Goal: Information Seeking & Learning: Learn about a topic

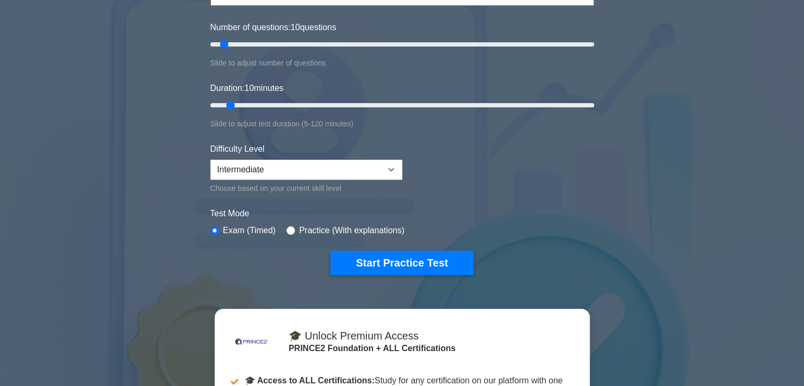
scroll to position [212, 0]
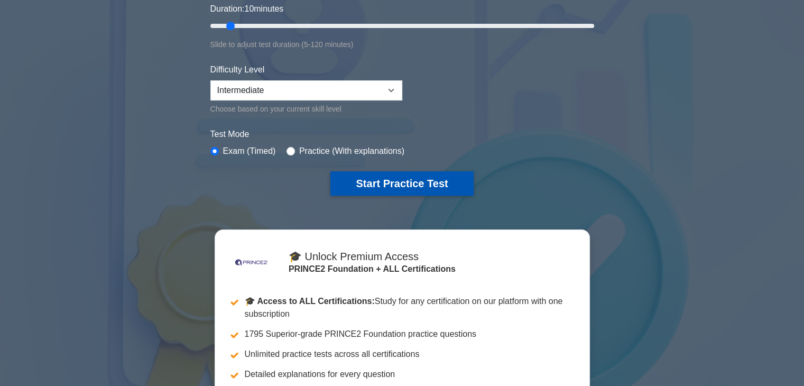
click at [417, 178] on button "Start Practice Test" at bounding box center [401, 183] width 143 height 24
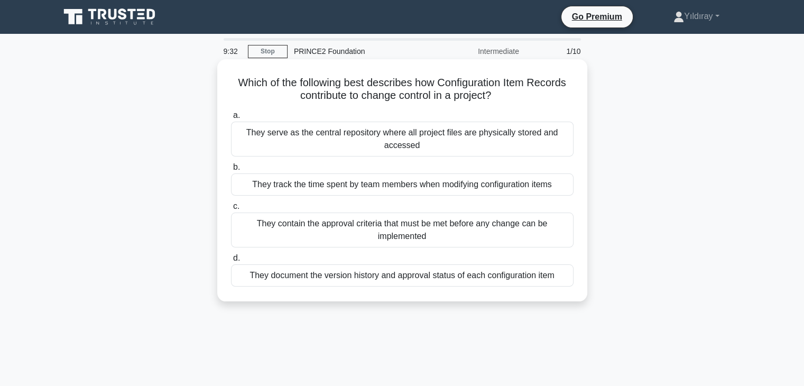
click at [459, 275] on div "They document the version history and approval status of each configuration item" at bounding box center [402, 275] width 343 height 22
click at [231, 262] on input "d. They document the version history and approval status of each configuration …" at bounding box center [231, 258] width 0 height 7
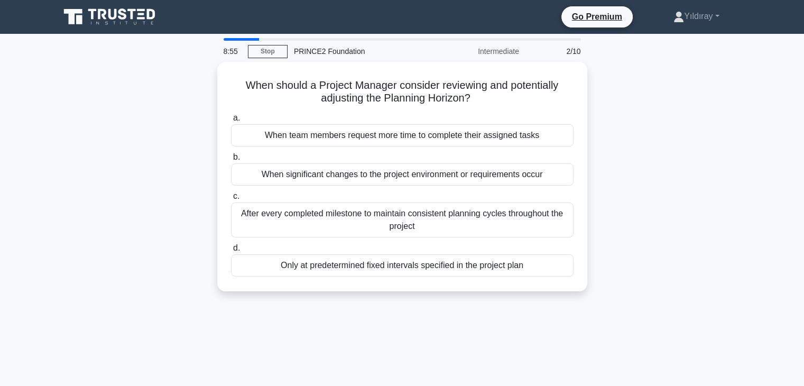
drag, startPoint x: 467, startPoint y: 175, endPoint x: 615, endPoint y: 174, distance: 148.6
click at [504, 174] on div "When significant changes to the project environment or requirements occur" at bounding box center [402, 174] width 343 height 22
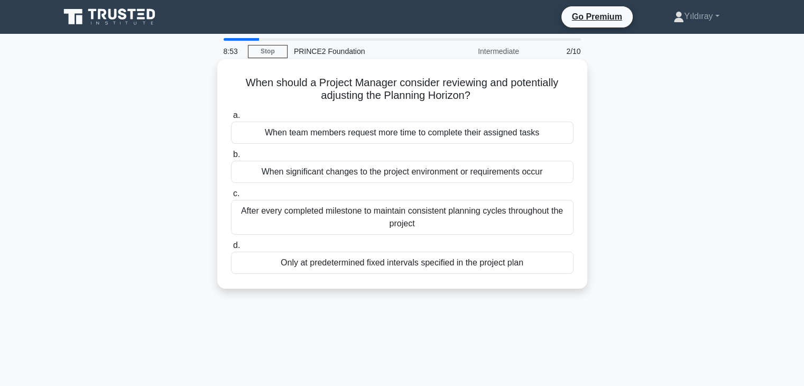
click at [536, 175] on div "When significant changes to the project environment or requirements occur" at bounding box center [402, 172] width 343 height 22
click at [231, 158] on input "b. When significant changes to the project environment or requirements occur" at bounding box center [231, 154] width 0 height 7
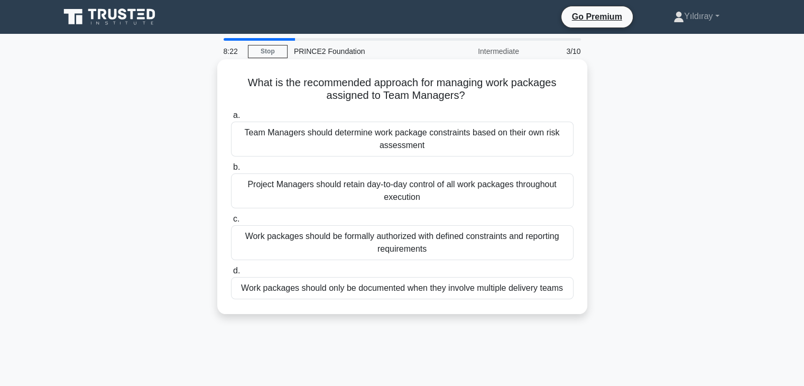
click at [443, 199] on div "Project Managers should retain day-to-day control of all work packages througho…" at bounding box center [402, 190] width 343 height 35
click at [231, 171] on input "b. Project Managers should retain day-to-day control of all work packages throu…" at bounding box center [231, 167] width 0 height 7
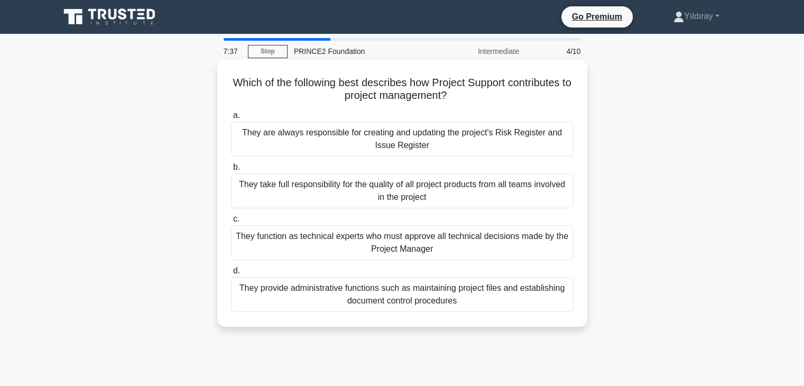
click at [422, 295] on div "They provide administrative functions such as maintaining project files and est…" at bounding box center [402, 294] width 343 height 35
click at [231, 274] on input "d. They provide administrative functions such as maintaining project files and …" at bounding box center [231, 271] width 0 height 7
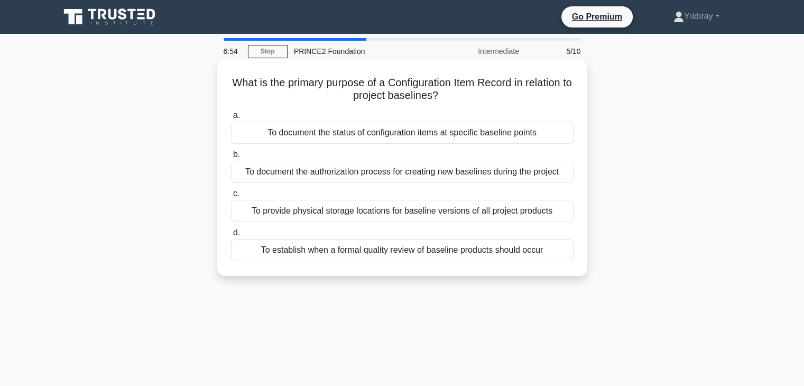
click at [409, 135] on div "To document the status of configuration items at specific baseline points" at bounding box center [402, 133] width 343 height 22
click at [231, 119] on input "a. To document the status of configuration items at specific baseline points" at bounding box center [231, 115] width 0 height 7
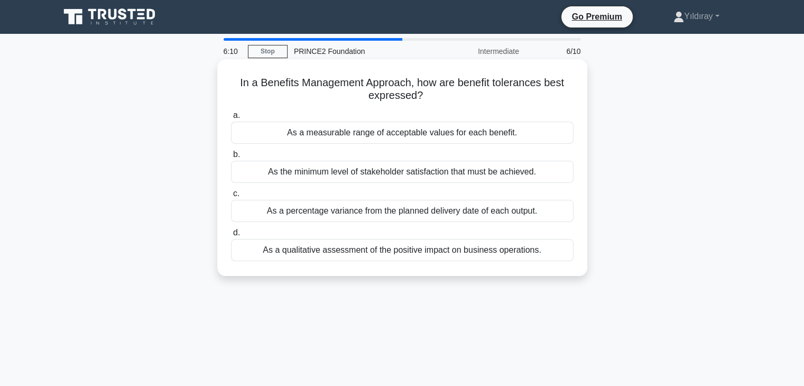
click at [414, 136] on div "As a measurable range of acceptable values for each benefit." at bounding box center [402, 133] width 343 height 22
click at [231, 119] on input "a. As a measurable range of acceptable values for each benefit." at bounding box center [231, 115] width 0 height 7
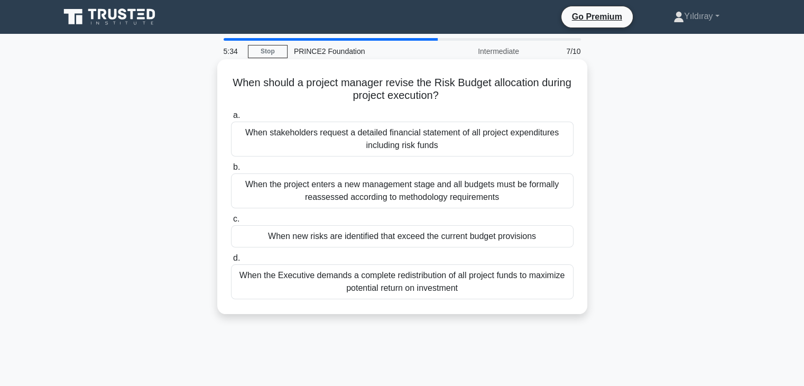
click at [425, 237] on div "When new risks are identified that exceed the current budget provisions" at bounding box center [402, 236] width 343 height 22
click at [231, 223] on input "c. When new risks are identified that exceed the current budget provisions" at bounding box center [231, 219] width 0 height 7
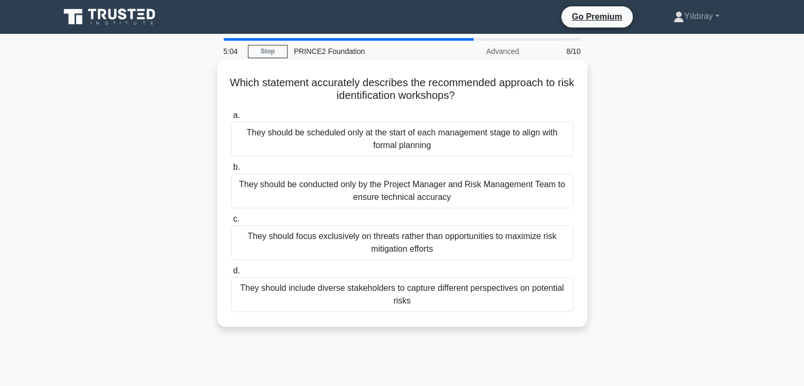
click at [462, 301] on div "They should include diverse stakeholders to capture different perspectives on p…" at bounding box center [402, 294] width 343 height 35
click at [231, 274] on input "d. They should include diverse stakeholders to capture different perspectives o…" at bounding box center [231, 271] width 0 height 7
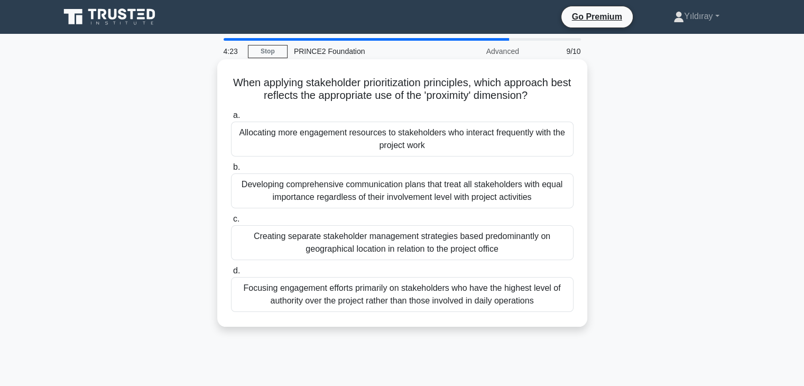
click at [434, 296] on div "Focusing engagement efforts primarily on stakeholders who have the highest leve…" at bounding box center [402, 294] width 343 height 35
click at [231, 274] on input "d. Focusing engagement efforts primarily on stakeholders who have the highest l…" at bounding box center [231, 271] width 0 height 7
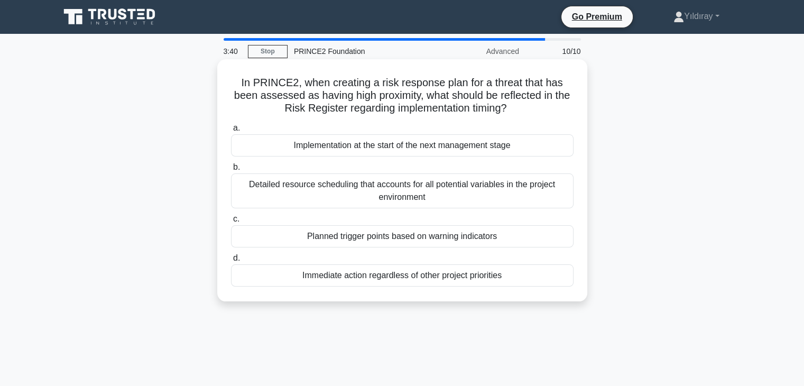
click at [470, 243] on div "Planned trigger points based on warning indicators" at bounding box center [402, 236] width 343 height 22
click at [231, 223] on input "c. Planned trigger points based on warning indicators" at bounding box center [231, 219] width 0 height 7
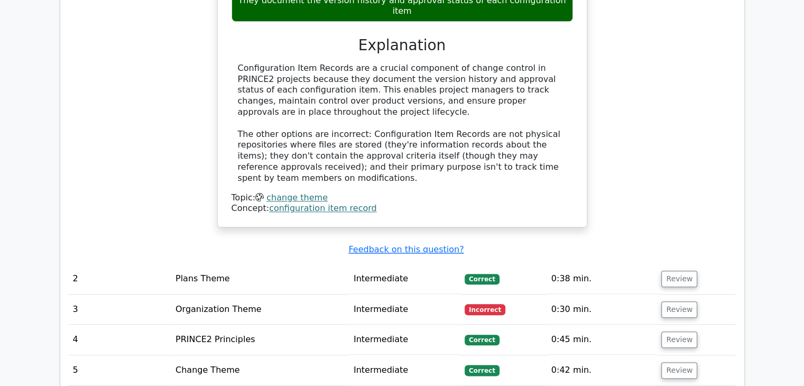
scroll to position [1163, 0]
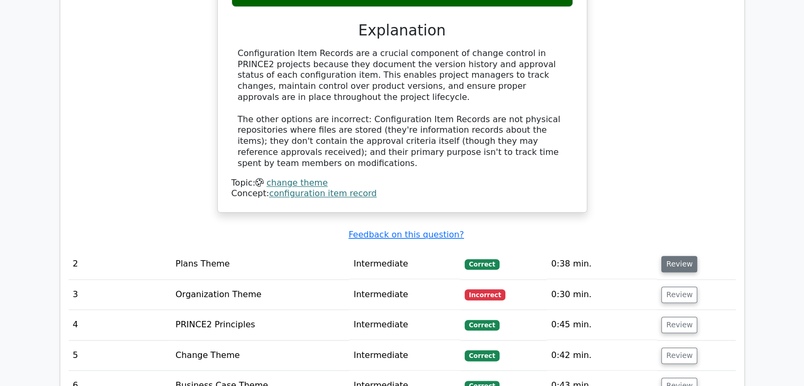
click at [682, 256] on button "Review" at bounding box center [679, 264] width 36 height 16
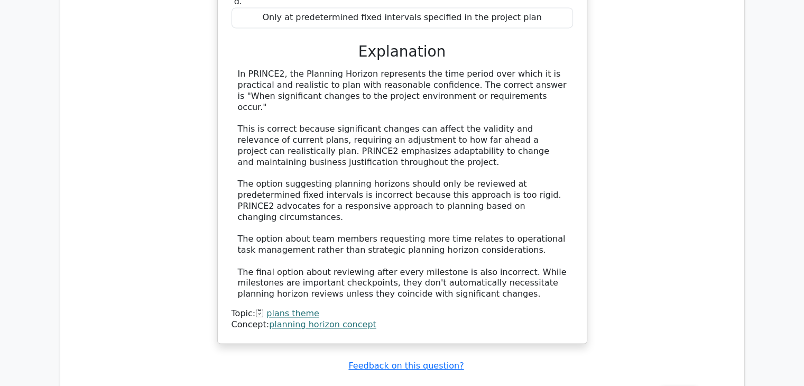
scroll to position [1692, 0]
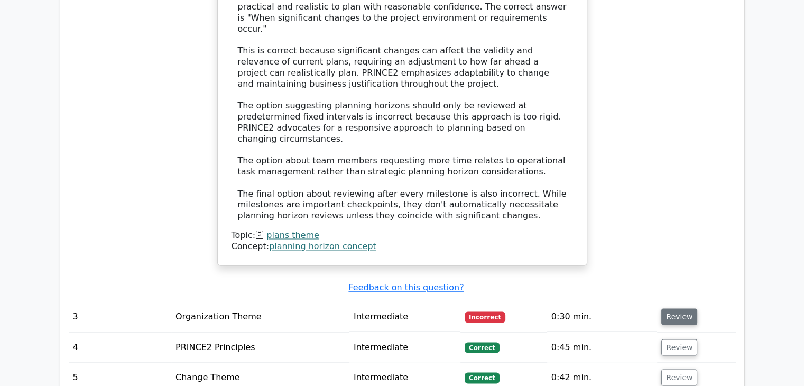
click at [666, 308] on button "Review" at bounding box center [679, 316] width 36 height 16
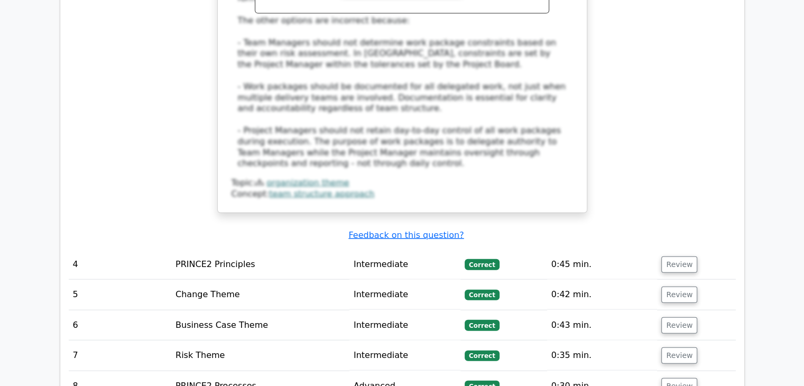
scroll to position [2432, 0]
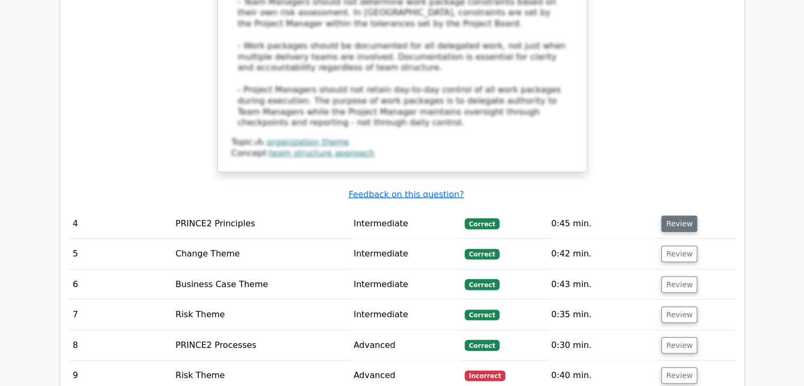
click at [676, 216] on button "Review" at bounding box center [679, 224] width 36 height 16
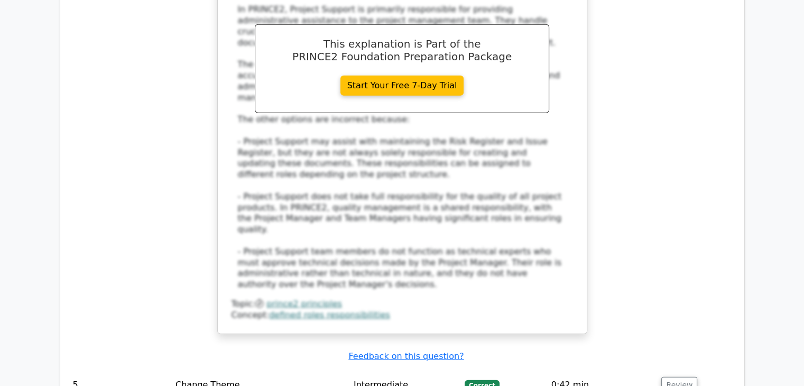
scroll to position [3014, 0]
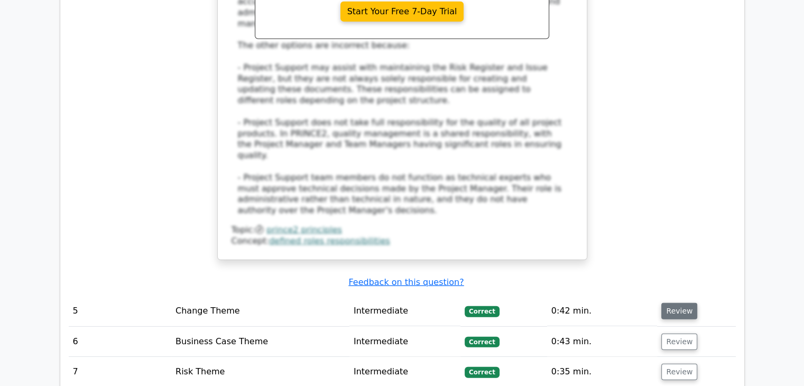
click at [671, 303] on button "Review" at bounding box center [679, 311] width 36 height 16
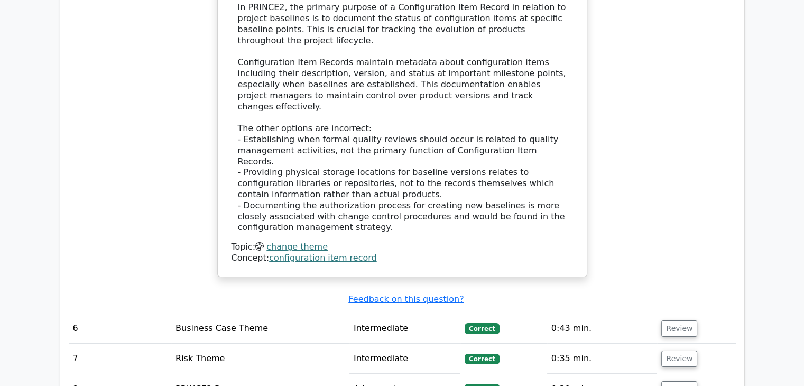
scroll to position [3596, 0]
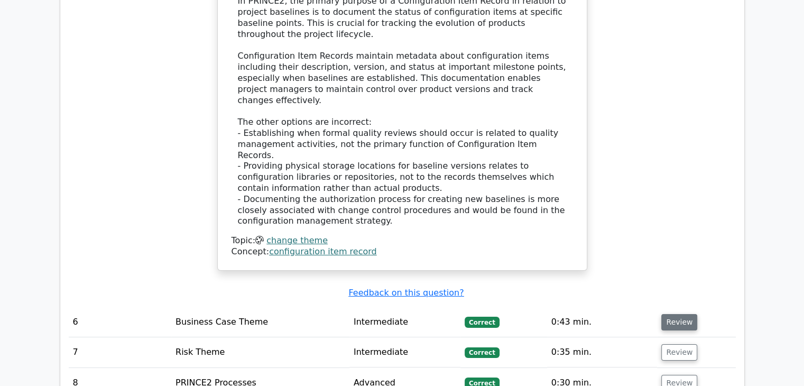
click at [683, 314] on button "Review" at bounding box center [679, 322] width 36 height 16
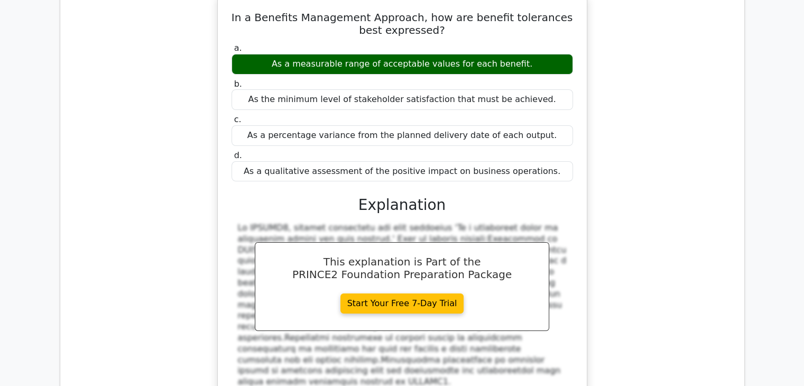
scroll to position [3966, 0]
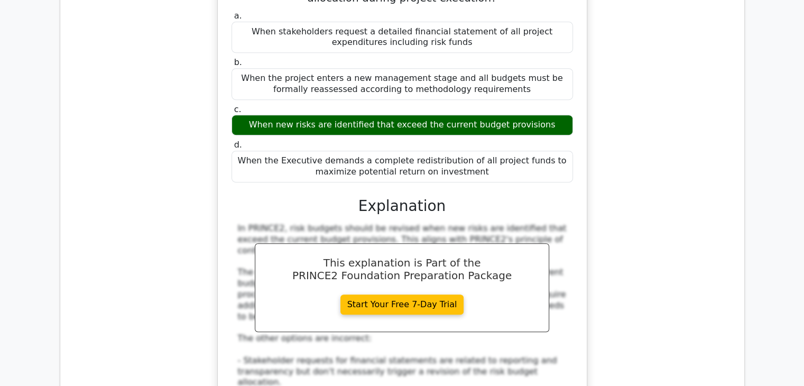
scroll to position [4600, 0]
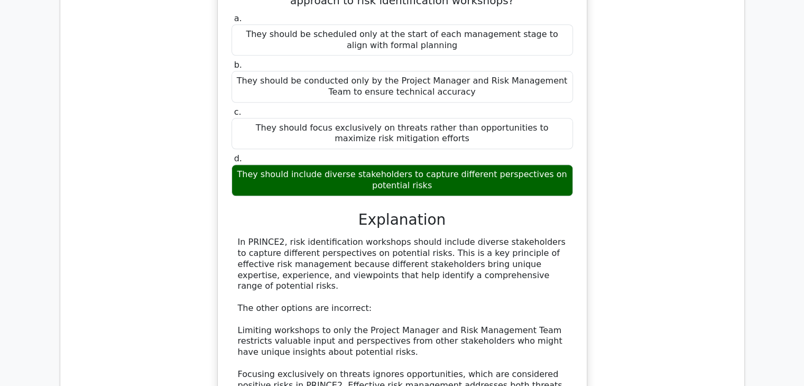
scroll to position [5129, 0]
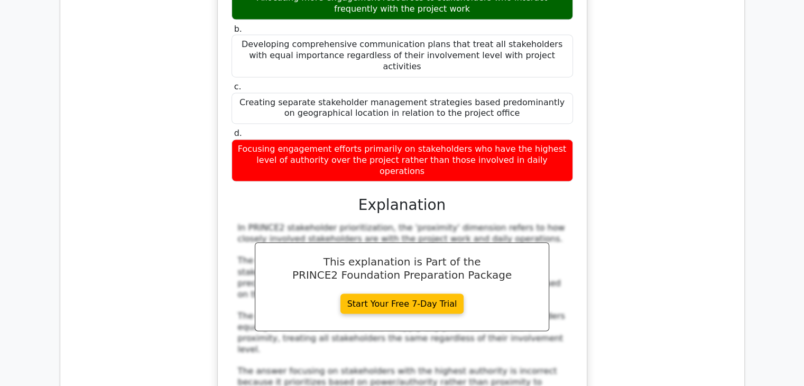
scroll to position [5764, 0]
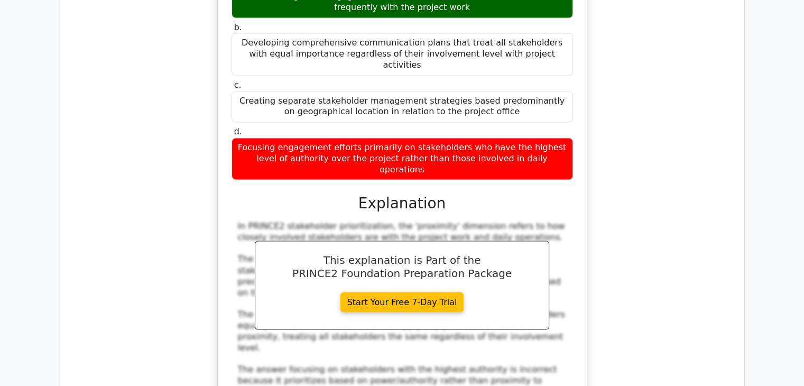
drag, startPoint x: 675, startPoint y: 237, endPoint x: 651, endPoint y: 263, distance: 34.4
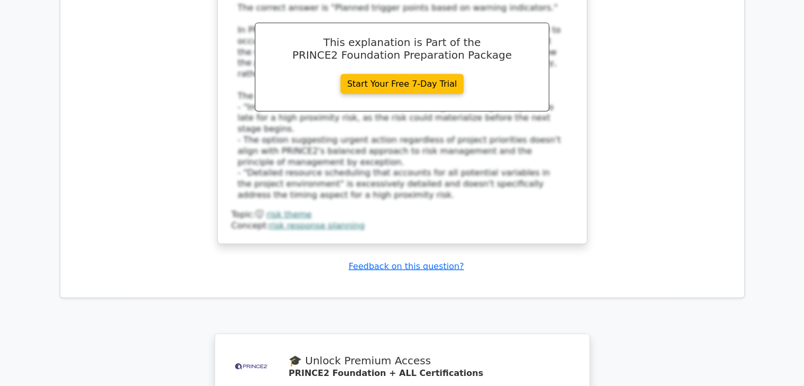
scroll to position [6610, 0]
